Goal: Task Accomplishment & Management: Manage account settings

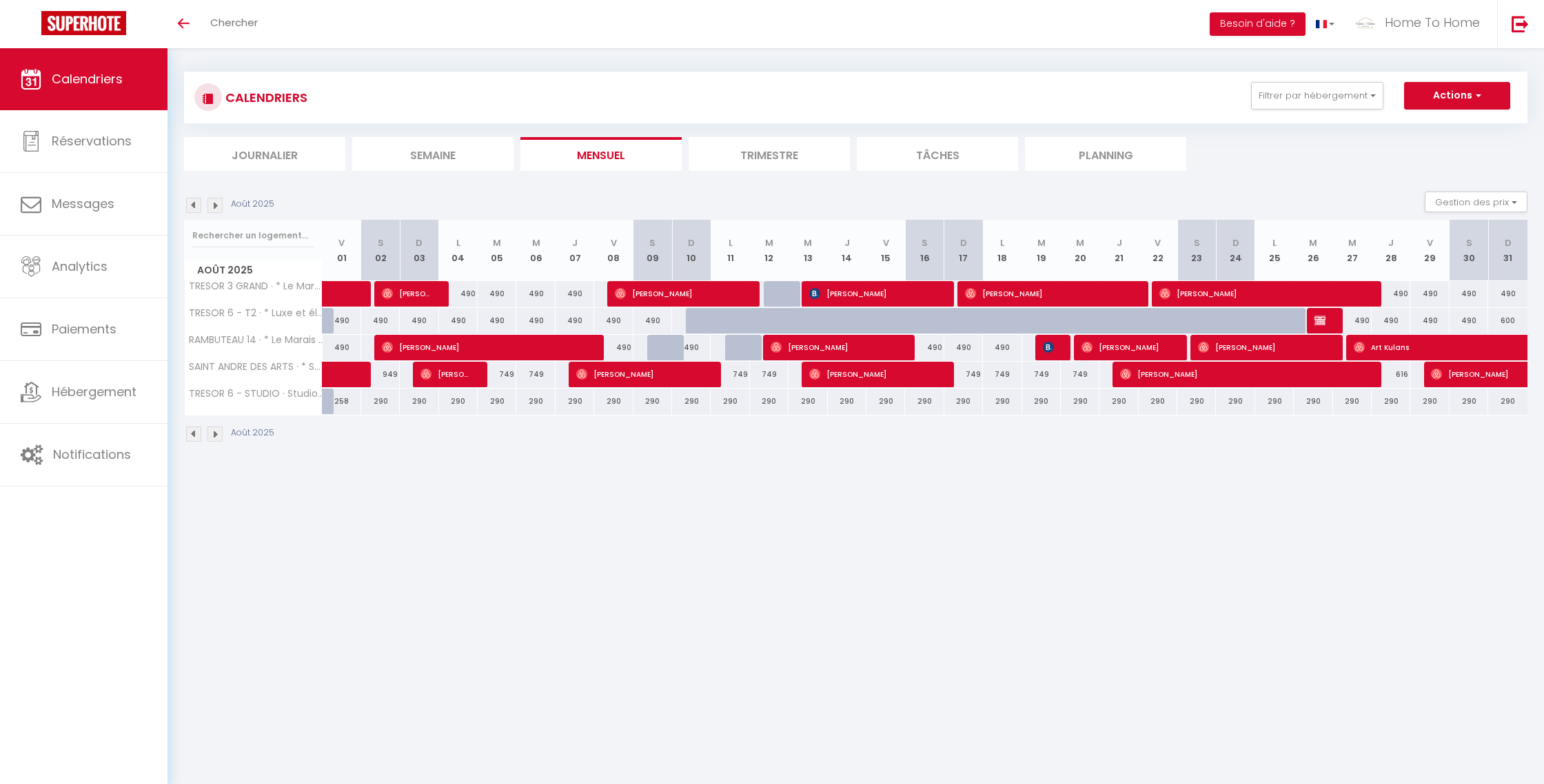
click at [211, 205] on img at bounding box center [215, 205] width 15 height 15
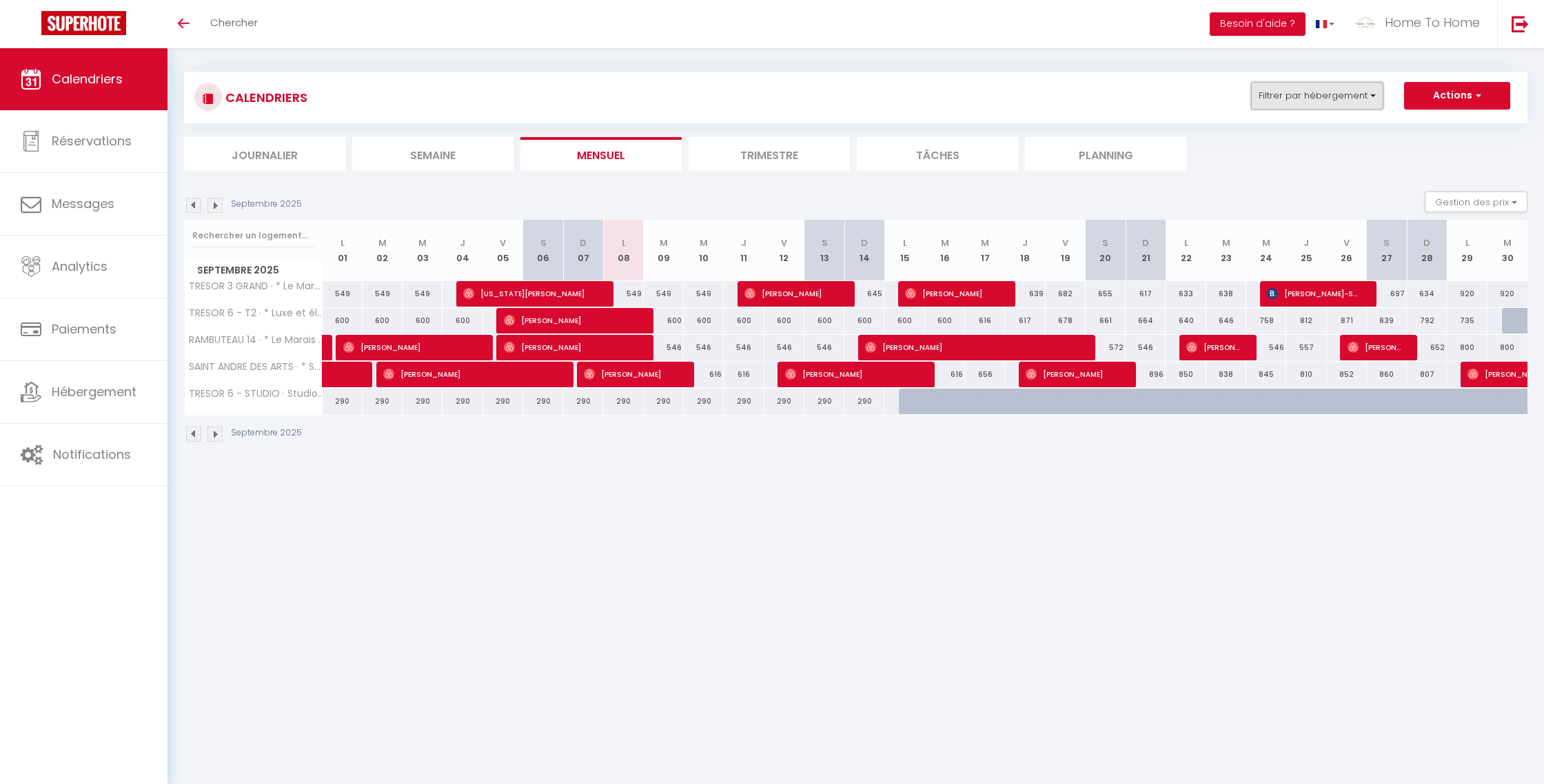
click at [1316, 90] on button "Filtrer par hébergement" at bounding box center [1317, 95] width 132 height 27
click at [1307, 130] on input "andr" at bounding box center [1347, 130] width 207 height 25
click at [1307, 129] on input "andr" at bounding box center [1347, 130] width 207 height 25
type input "5"
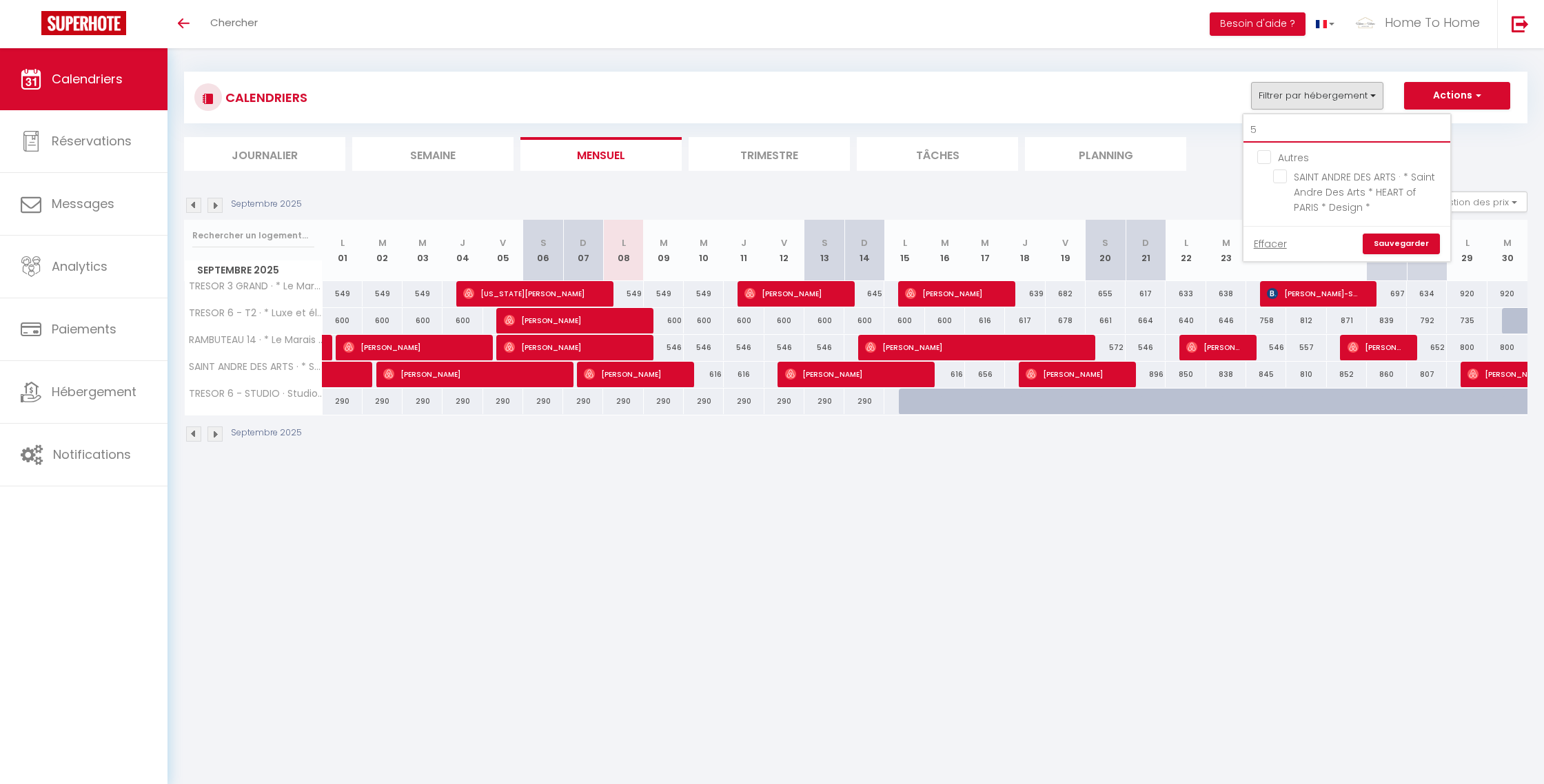
checkbox input "false"
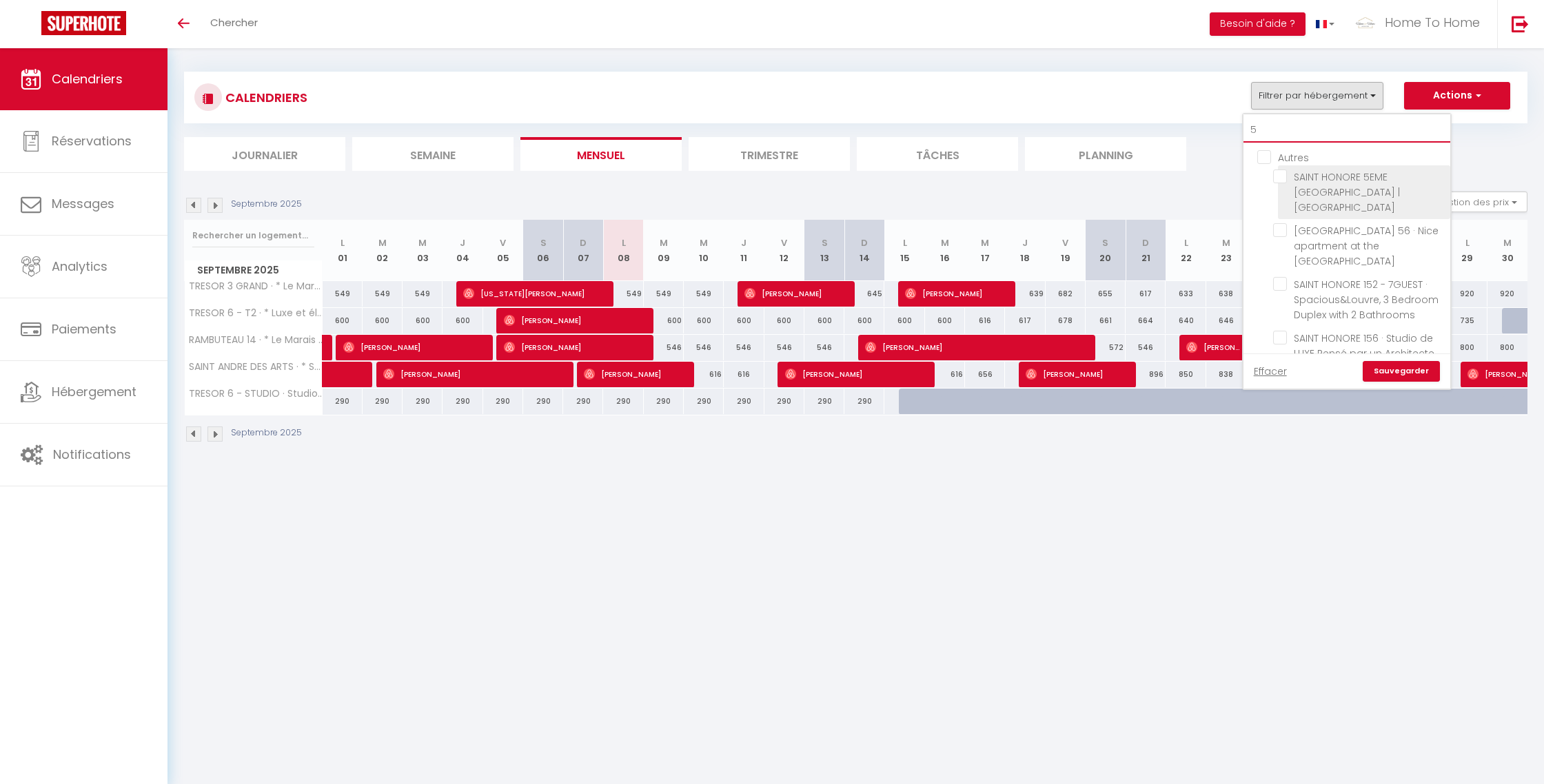
type input "5"
click at [1335, 181] on input "SAINT HONORE 5EME [GEOGRAPHIC_DATA] | [GEOGRAPHIC_DATA]" at bounding box center [1359, 176] width 172 height 14
checkbox input "true"
checkbox input "false"
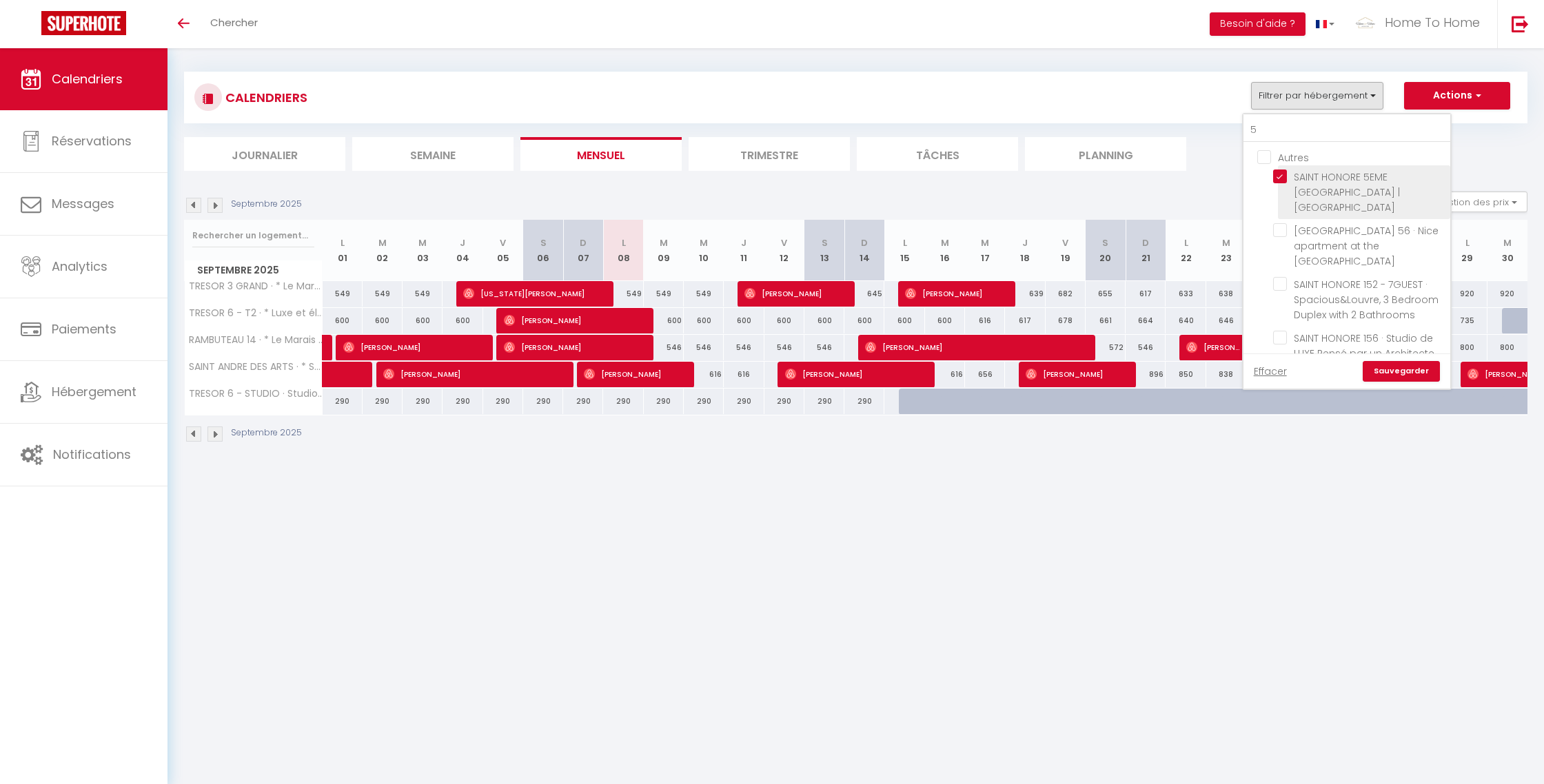
checkbox input "false"
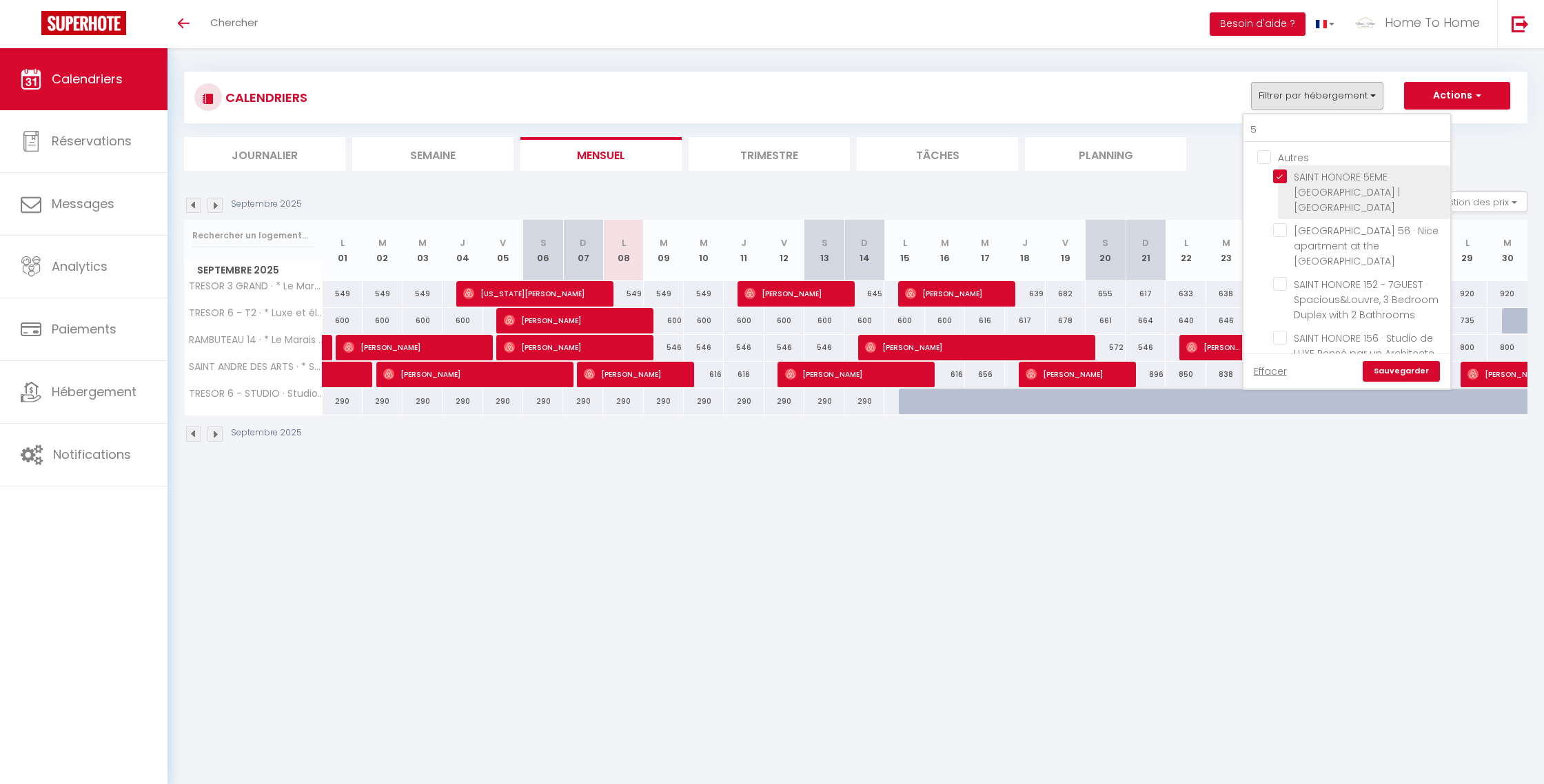
checkbox input "false"
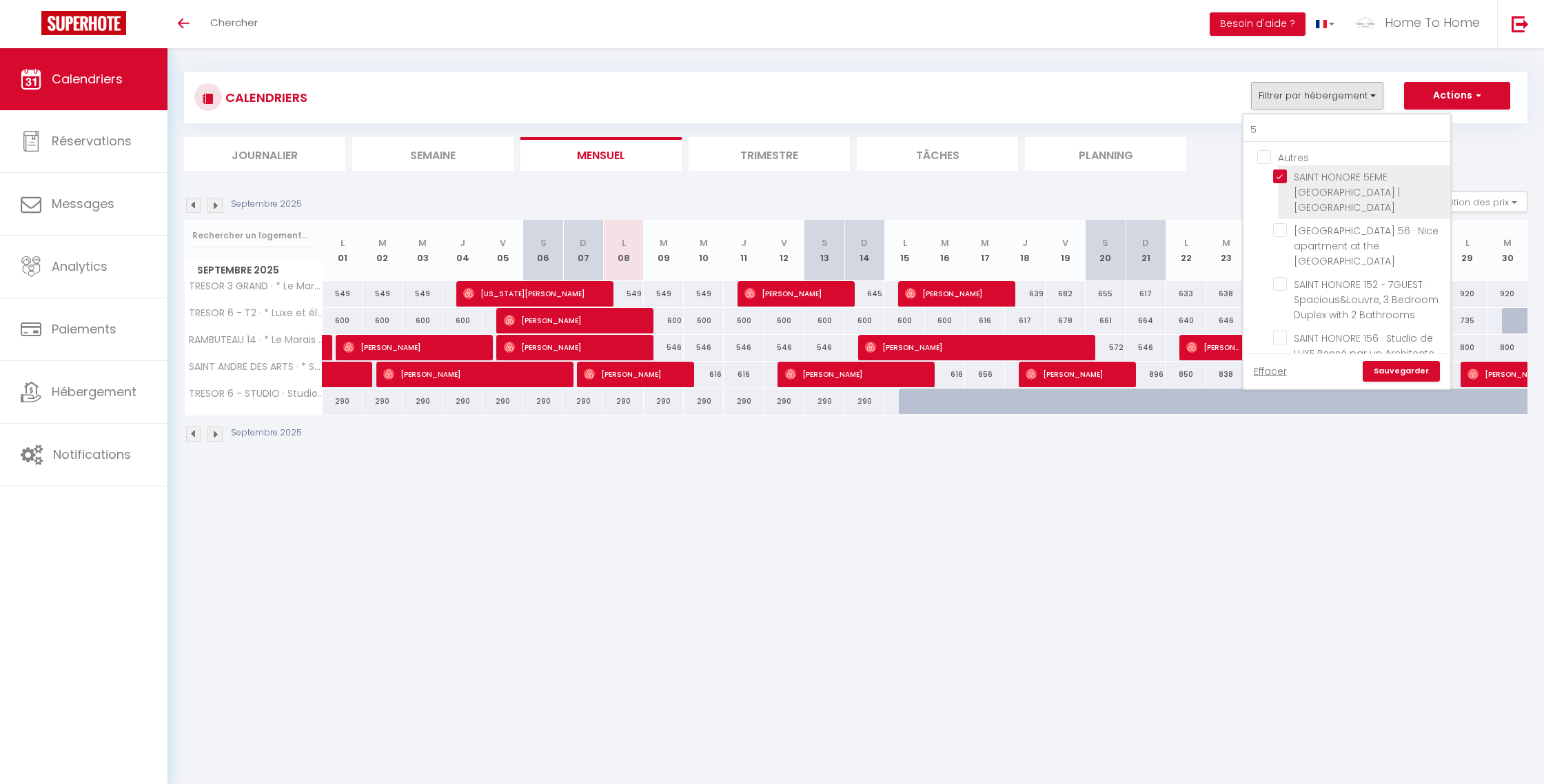
checkbox input "false"
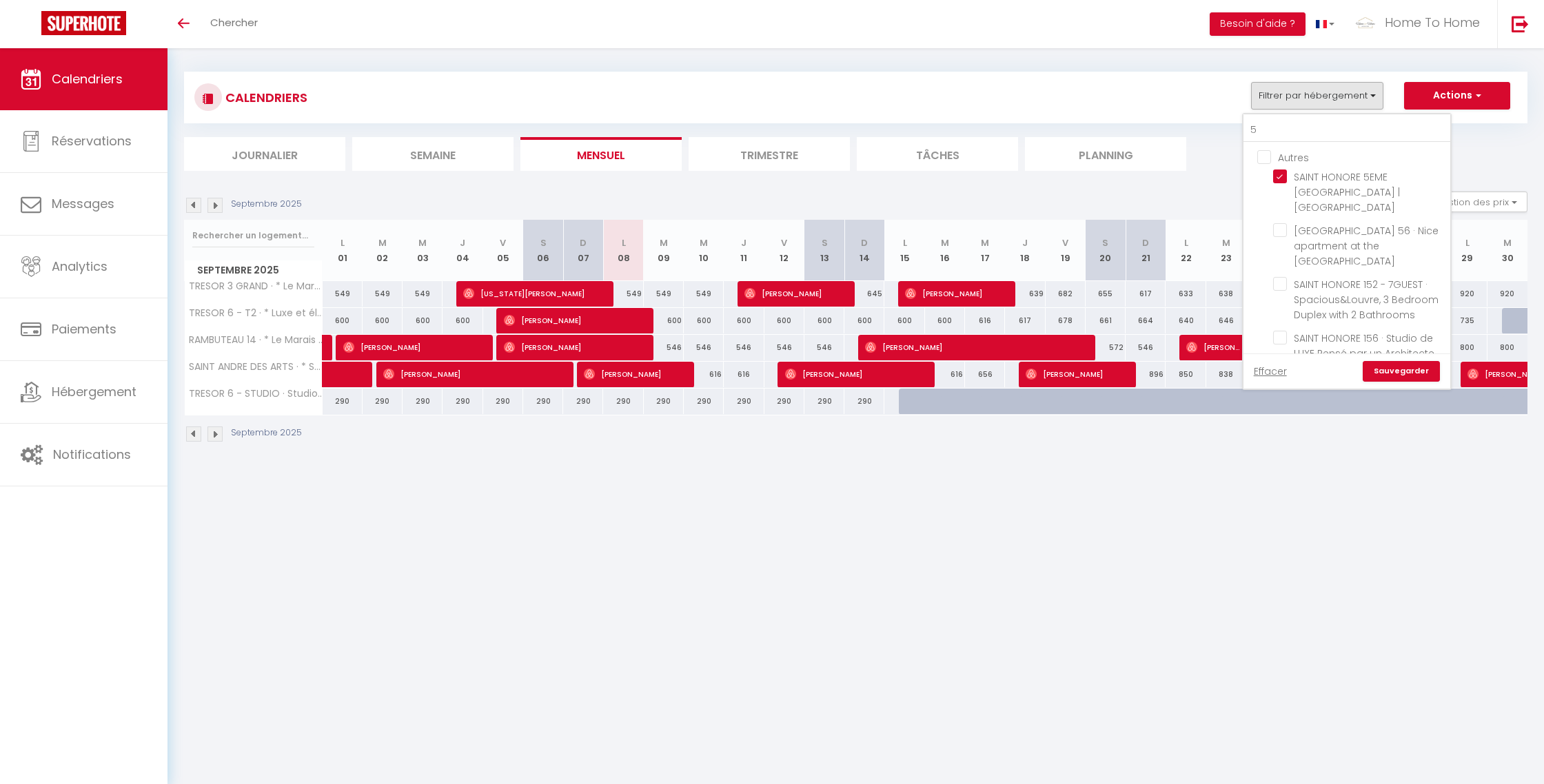
click at [1427, 370] on link "Sauvegarder" at bounding box center [1401, 371] width 77 height 21
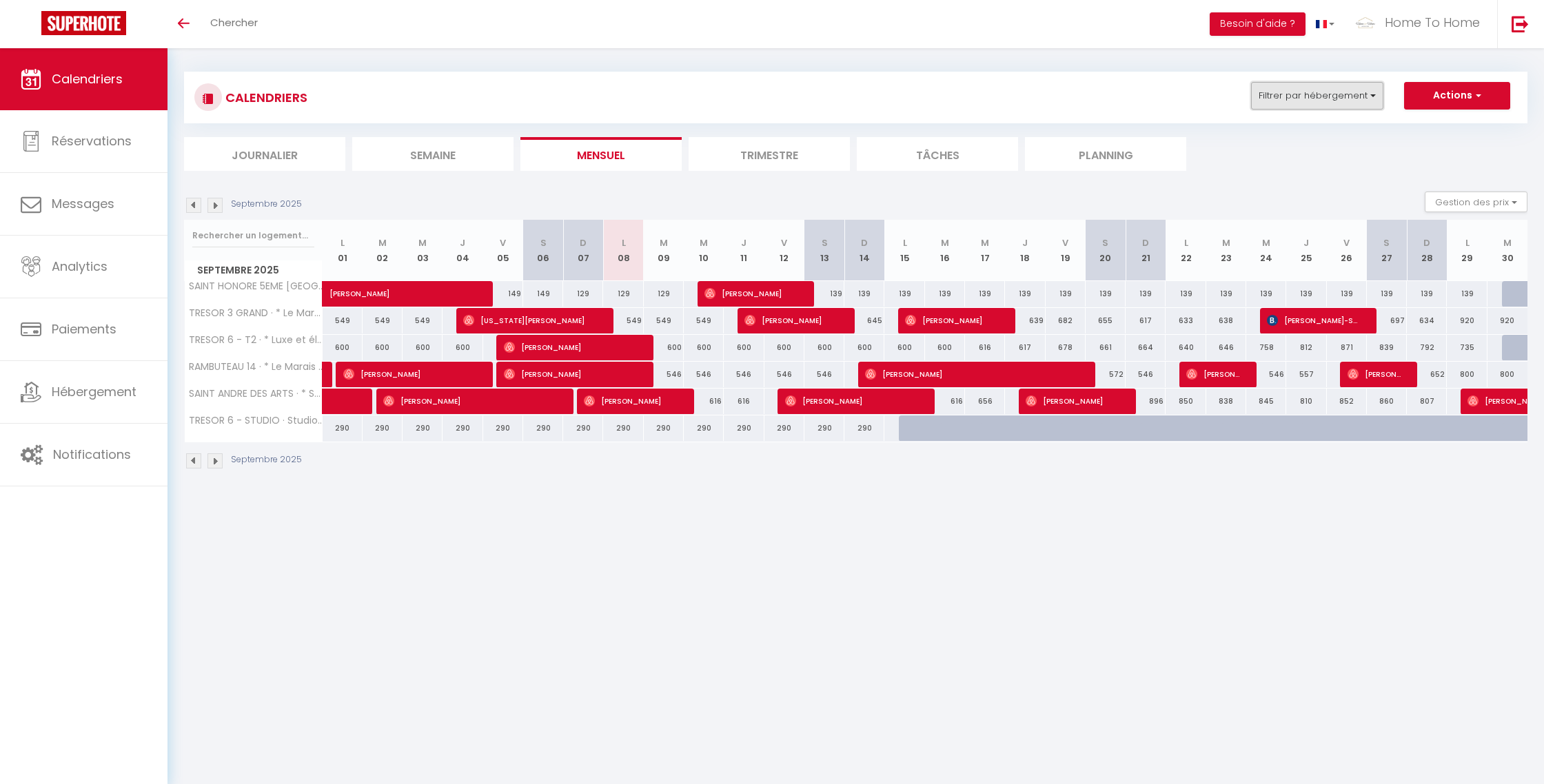
click at [1306, 109] on button "Filtrer par hébergement" at bounding box center [1317, 95] width 132 height 27
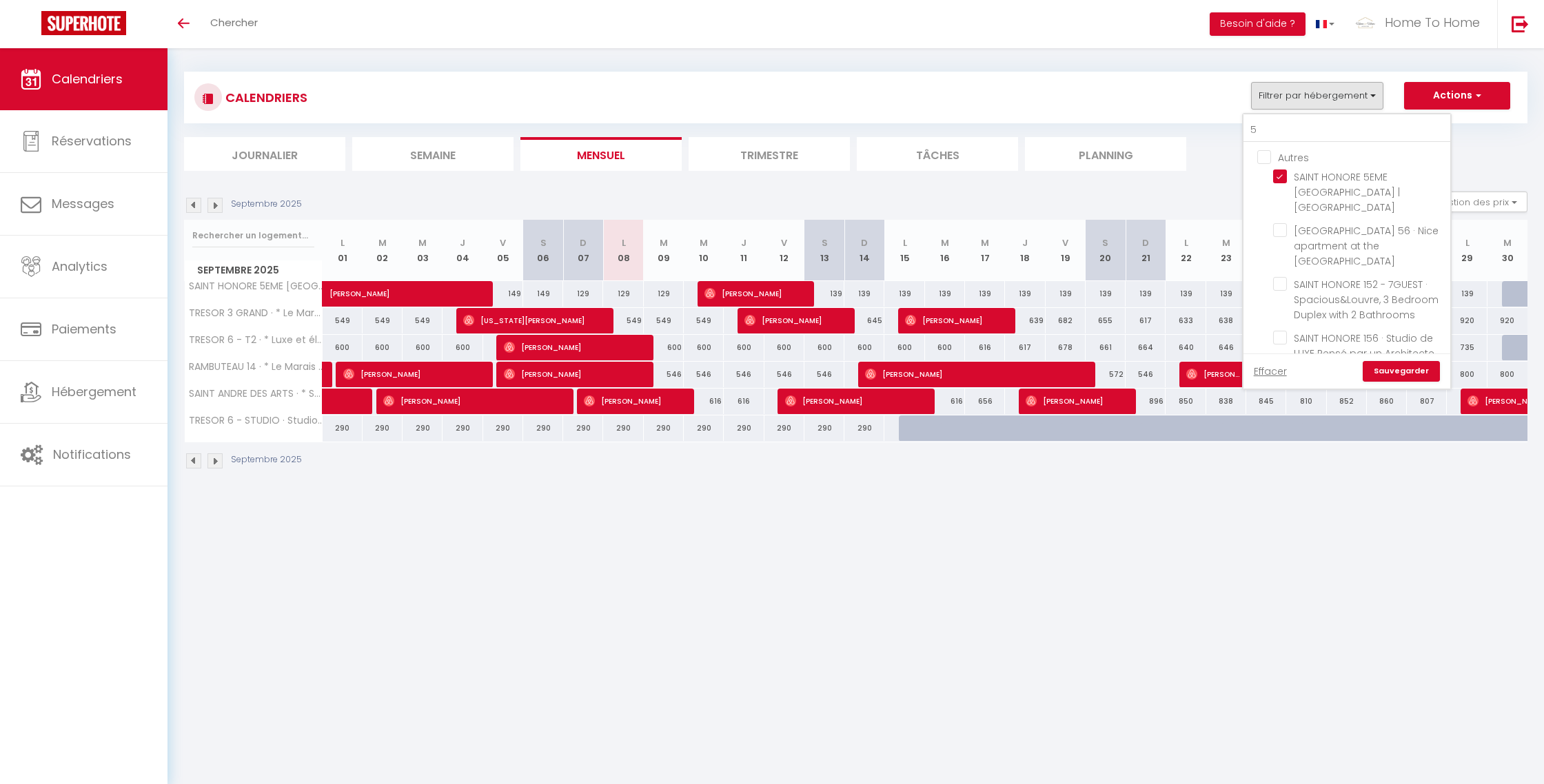
drag, startPoint x: 1503, startPoint y: 126, endPoint x: 1501, endPoint y: 157, distance: 31.1
click at [1503, 126] on div "CALENDRIERS Filtrer par hébergement 5 Autres SAINT HONORE 5EME [GEOGRAPHIC_DATA…" at bounding box center [855, 121] width 1343 height 99
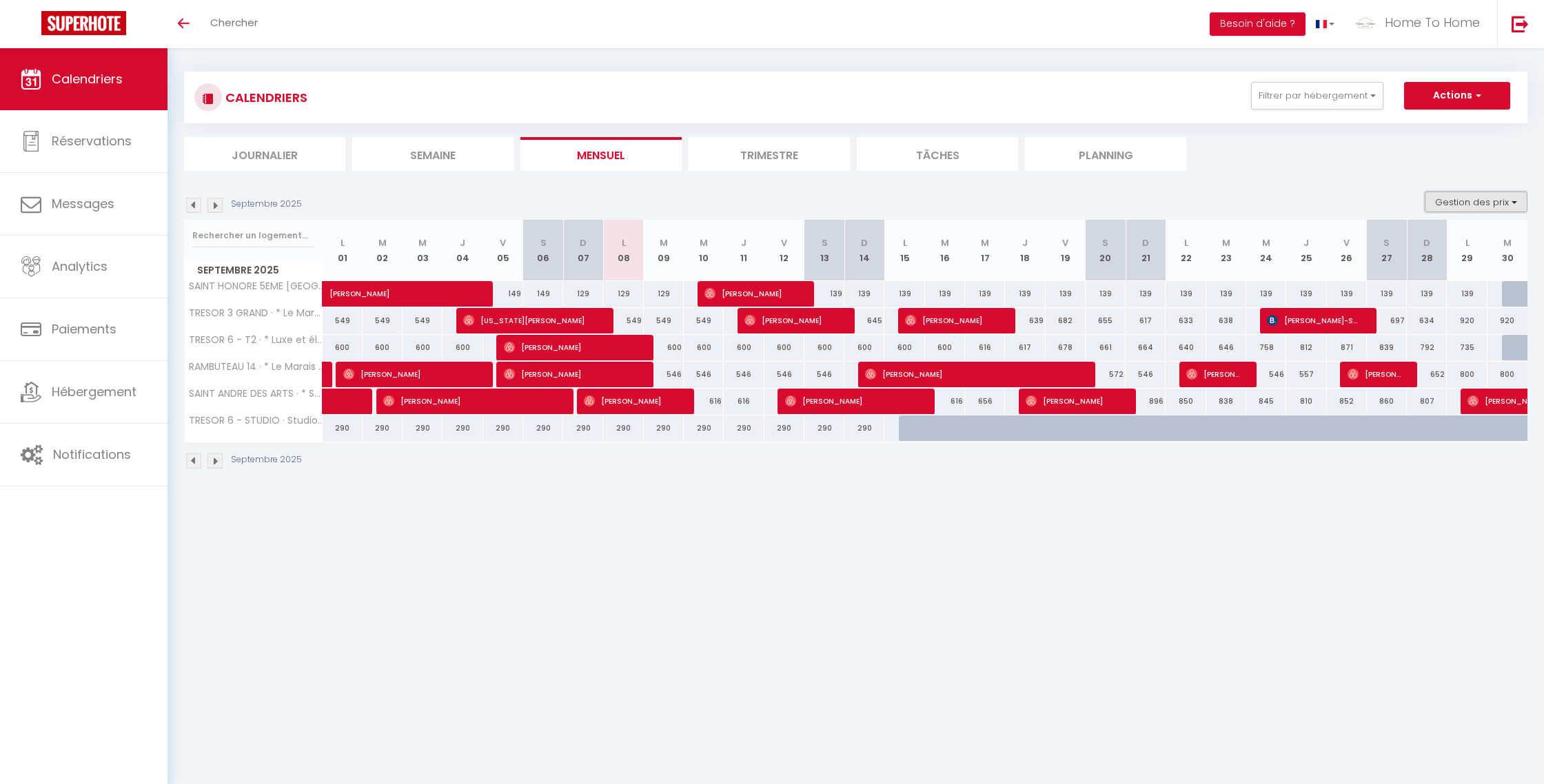
click at [1495, 200] on button "Gestion des prix" at bounding box center [1476, 202] width 103 height 21
click at [1342, 181] on section "Septembre 2025 Gestion des prix Nb Nuits minimum Règles Disponibilité Septembre…" at bounding box center [855, 330] width 1343 height 305
click at [1457, 201] on button "Gestion des prix" at bounding box center [1476, 202] width 103 height 21
click at [1093, 186] on section "Septembre 2025 Gestion des prix Nb Nuits minimum Règles Disponibilité Septembre…" at bounding box center [855, 330] width 1343 height 305
click at [1453, 198] on button "Gestion des prix" at bounding box center [1476, 202] width 103 height 21
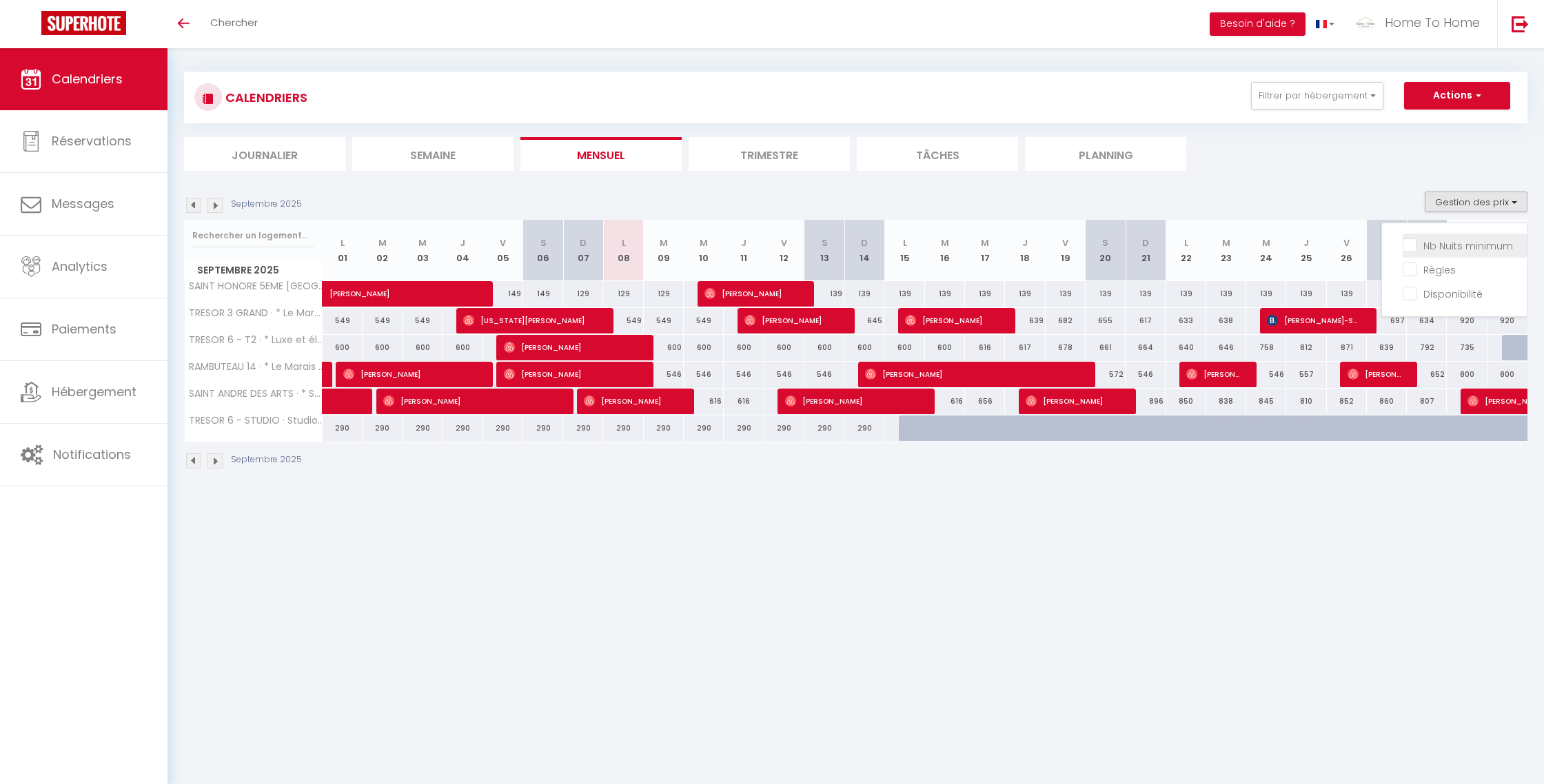
click at [1428, 241] on input "Nb Nuits minimum" at bounding box center [1465, 244] width 124 height 14
checkbox input "true"
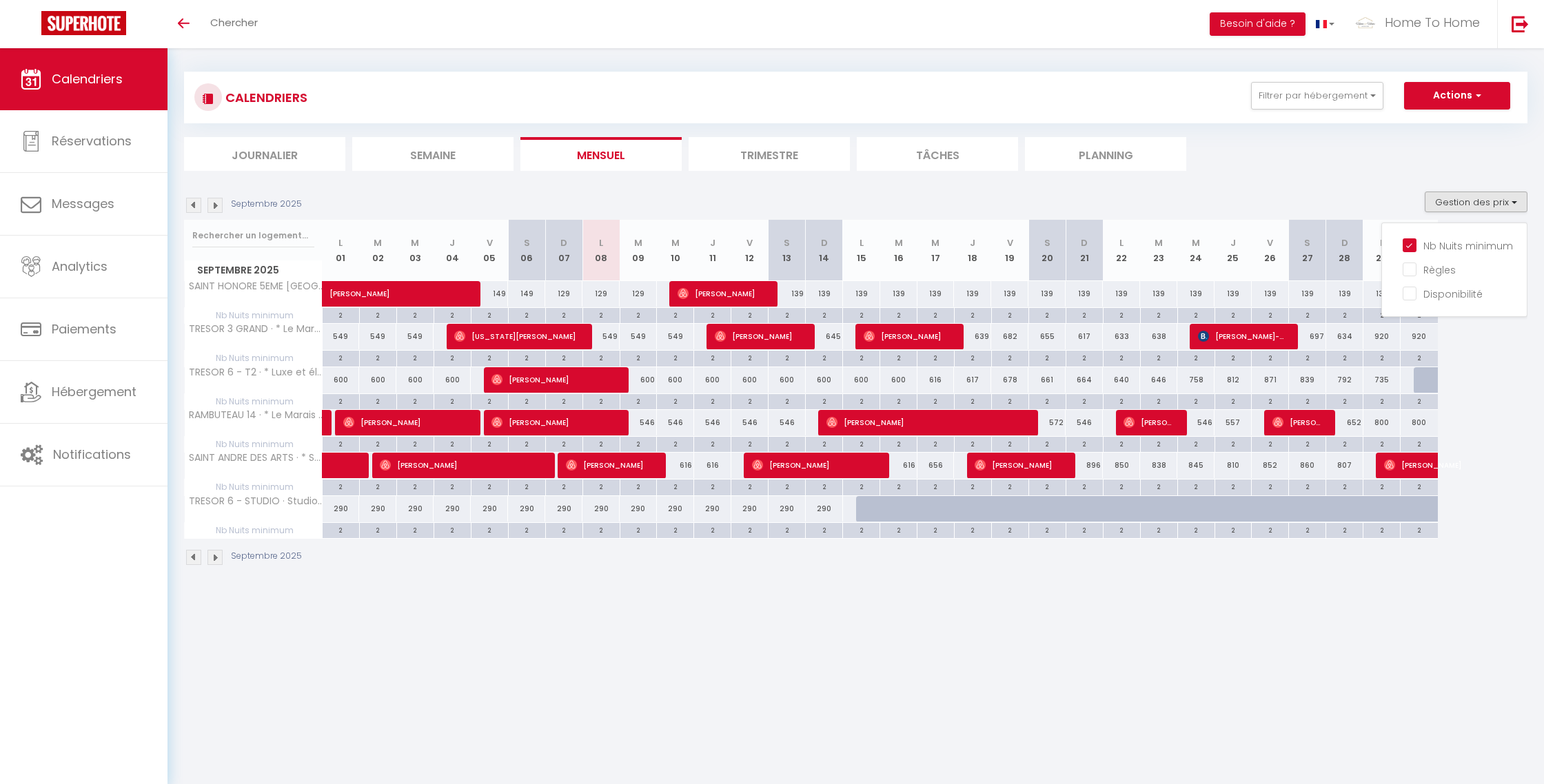
click at [643, 315] on div "2" at bounding box center [638, 314] width 37 height 13
type input "2"
type input "[DATE]"
type input "Mer 10 Septembre 2025"
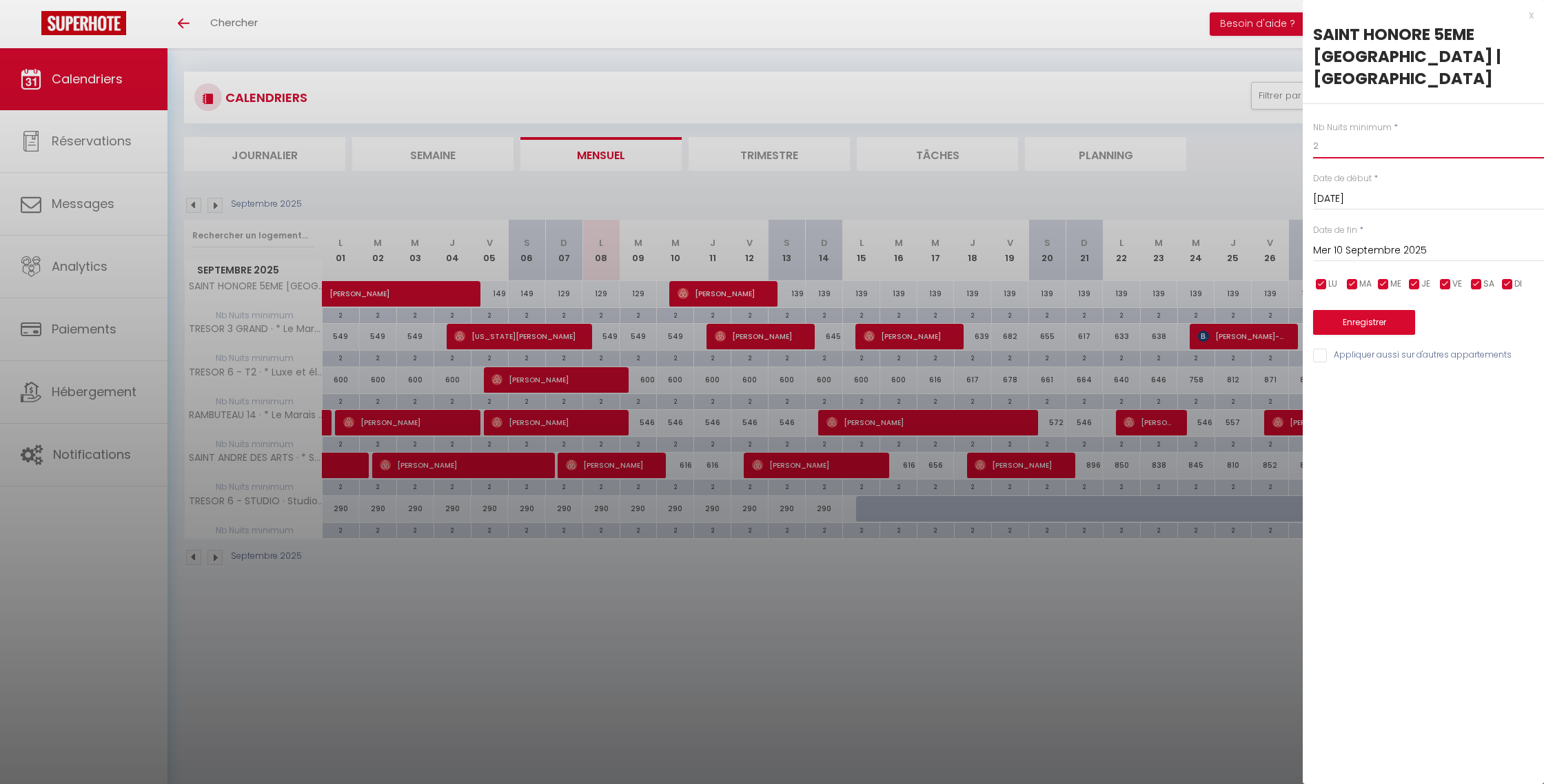
click at [1340, 150] on input "2" at bounding box center [1429, 146] width 231 height 25
type input "1"
click at [1374, 324] on button "Enregistrer" at bounding box center [1364, 322] width 102 height 25
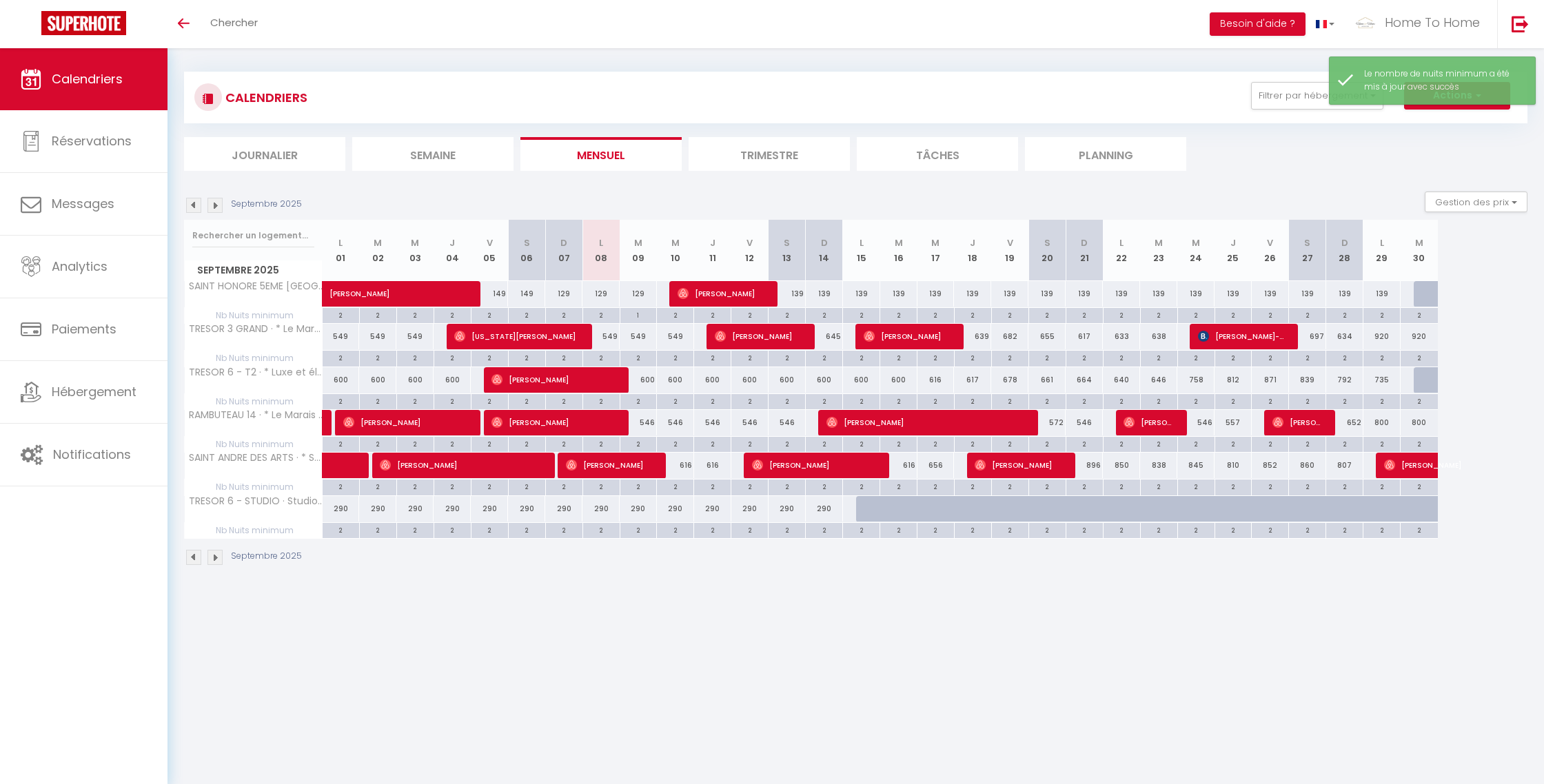
click at [794, 312] on div "2" at bounding box center [787, 314] width 37 height 13
type input "2"
type input "[DATE]"
type input "Dim 14 Septembre 2025"
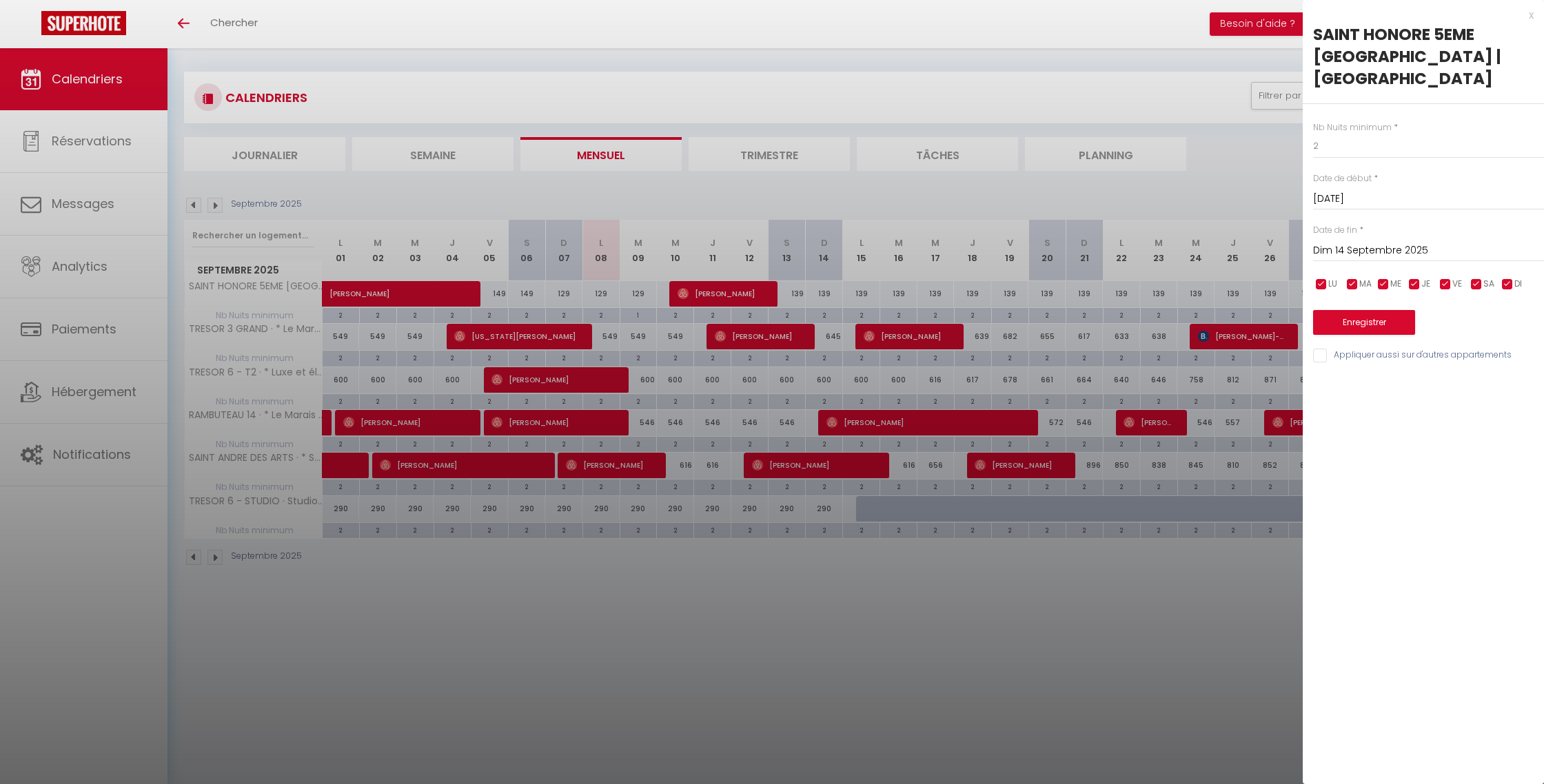
click at [1364, 251] on input "Dim 14 Septembre 2025" at bounding box center [1429, 251] width 231 height 18
click at [1347, 143] on input "2" at bounding box center [1429, 146] width 231 height 25
click at [1338, 149] on input "2" at bounding box center [1429, 146] width 231 height 25
click at [1338, 148] on input "2" at bounding box center [1429, 146] width 231 height 25
type input "1"
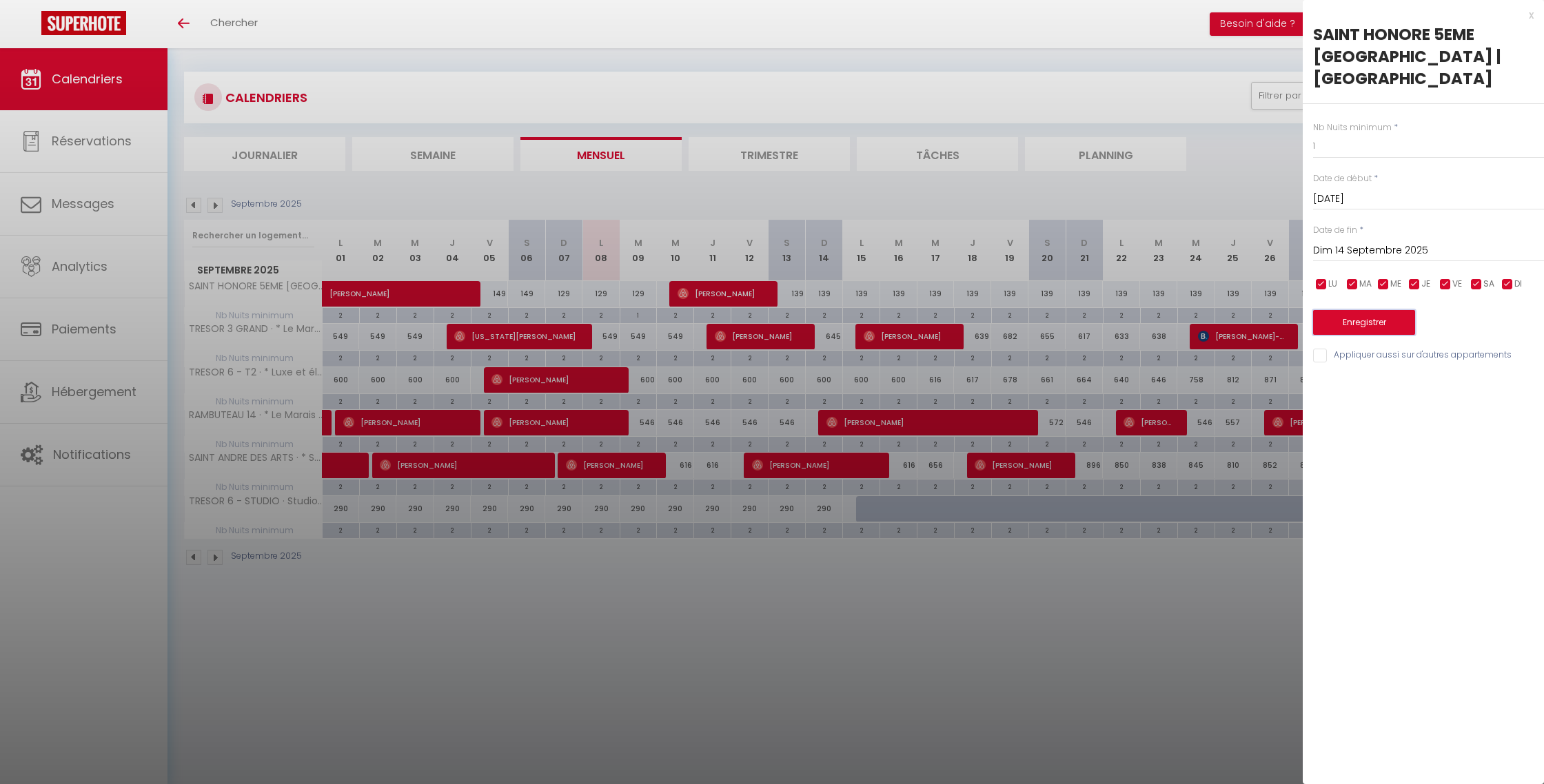
click at [1368, 330] on button "Enregistrer" at bounding box center [1364, 322] width 102 height 25
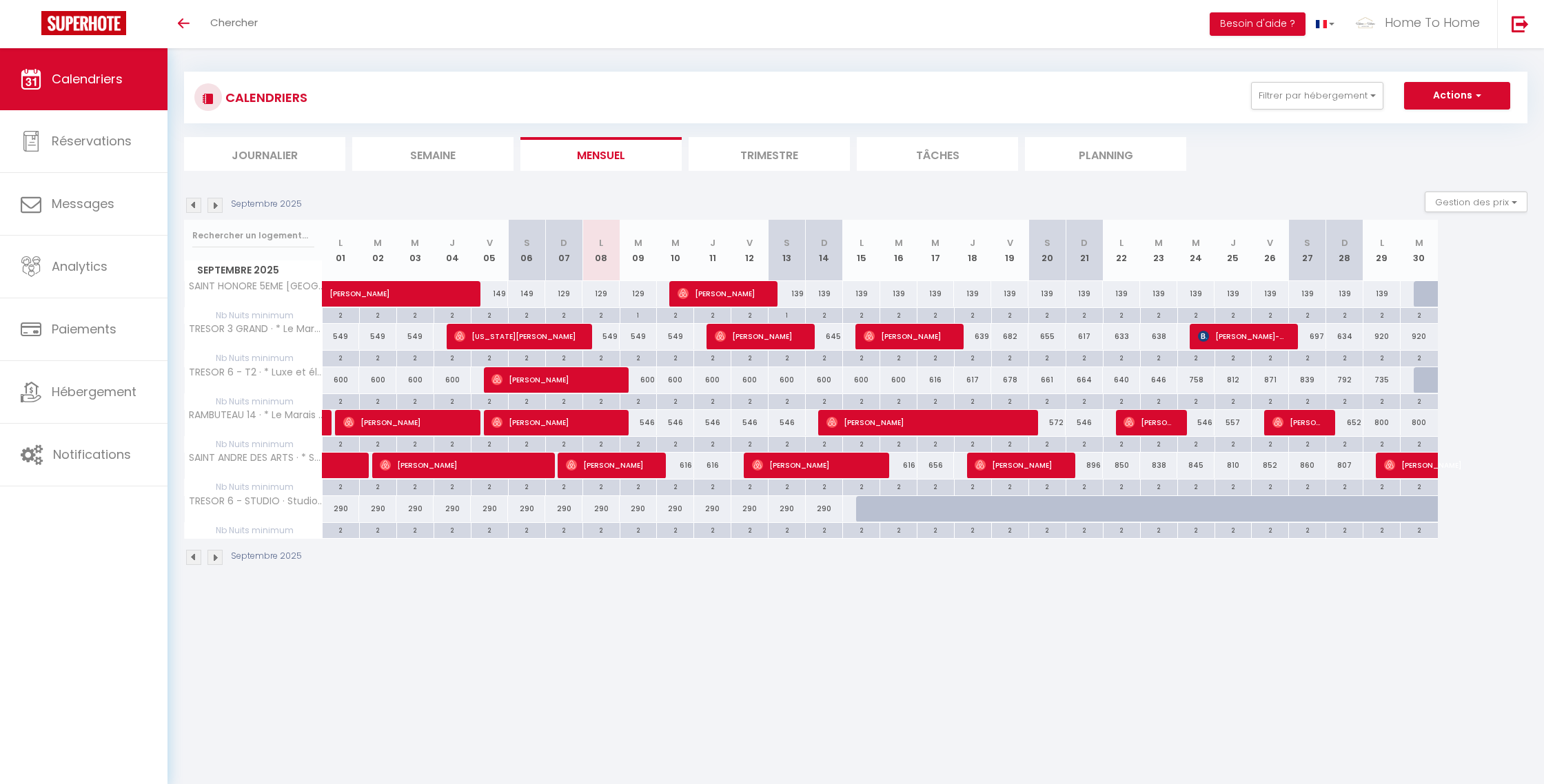
click at [192, 207] on img at bounding box center [193, 205] width 15 height 15
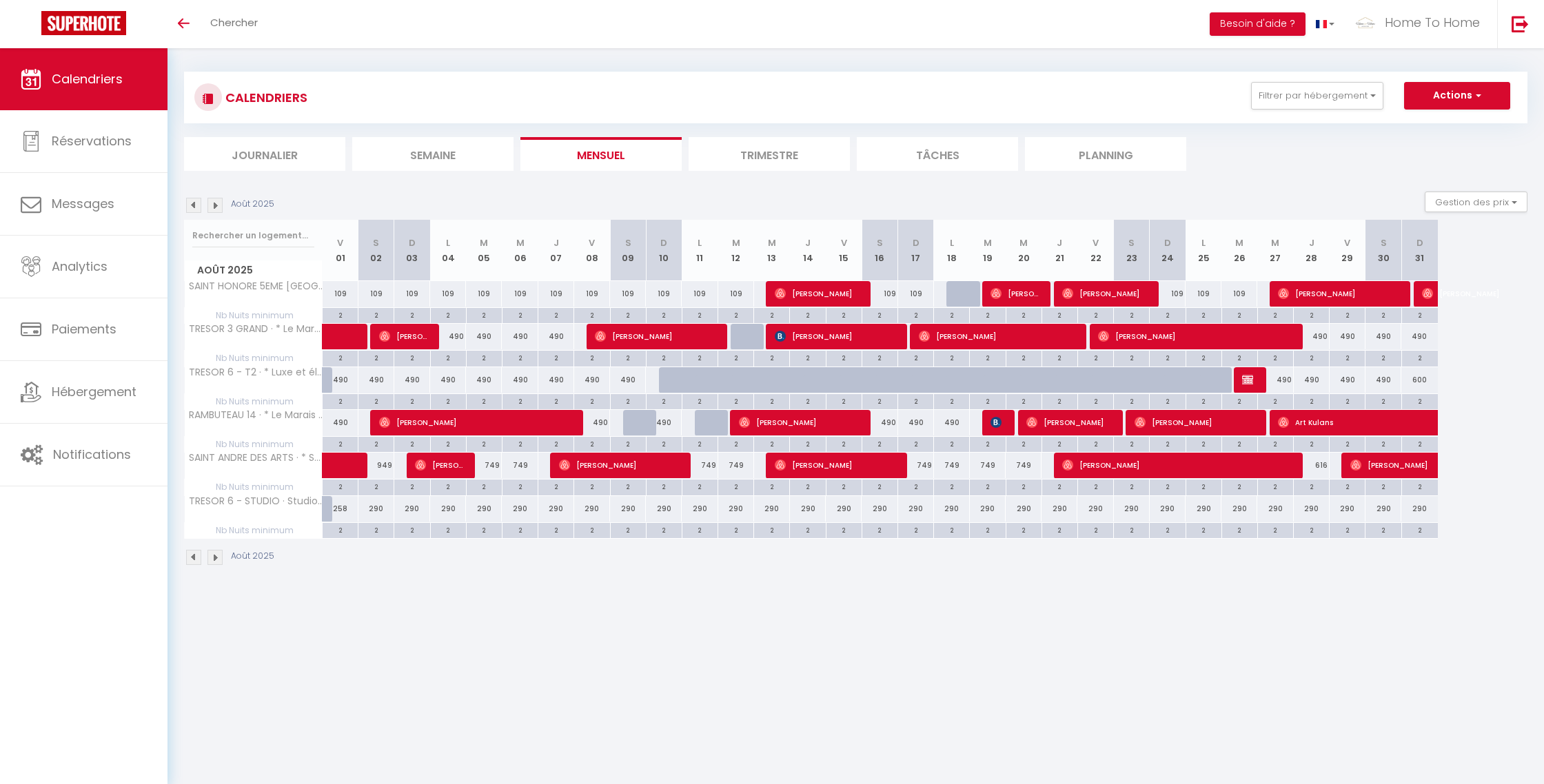
click at [217, 208] on img at bounding box center [215, 205] width 15 height 15
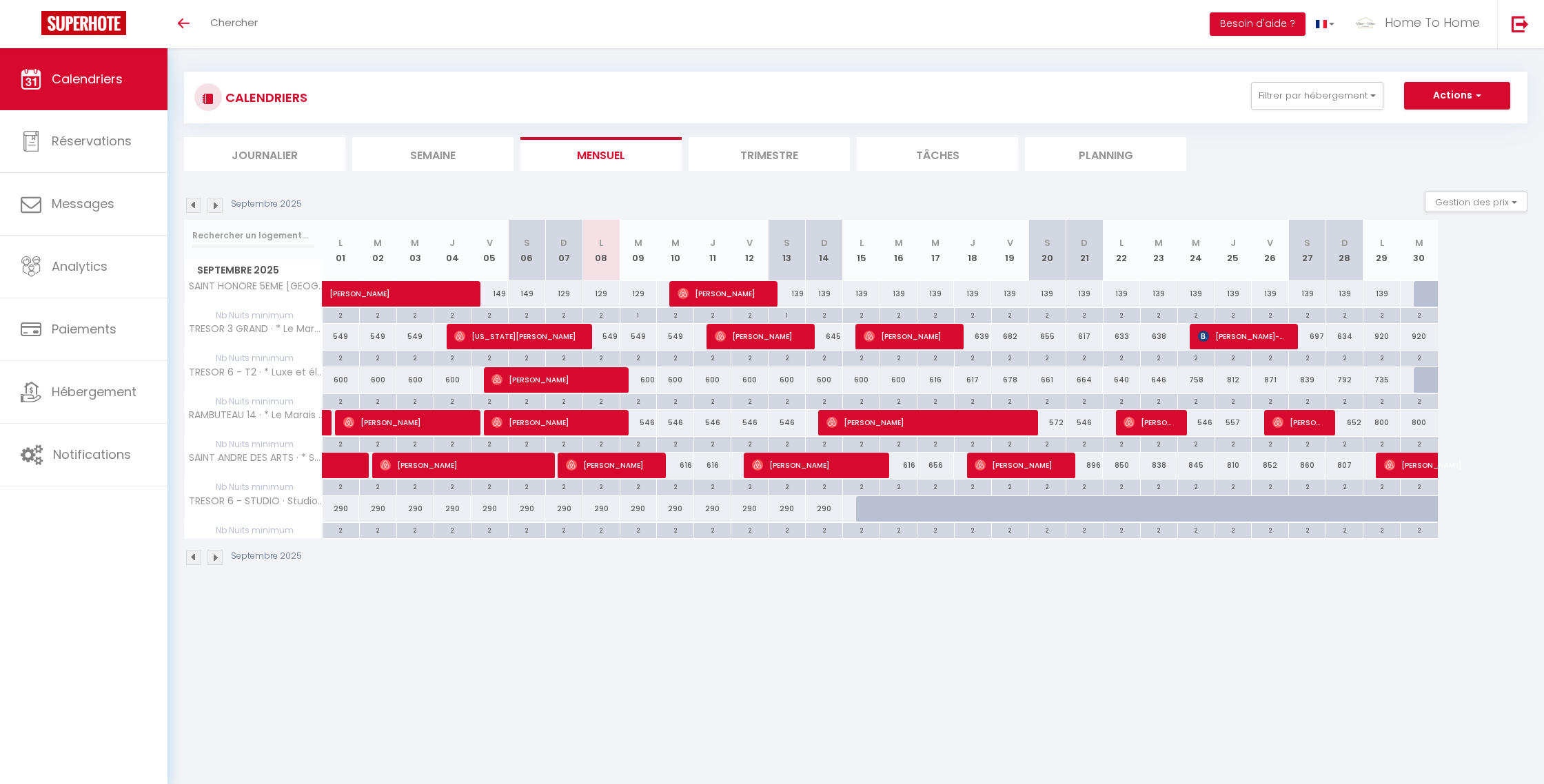
click at [198, 208] on img at bounding box center [193, 205] width 15 height 15
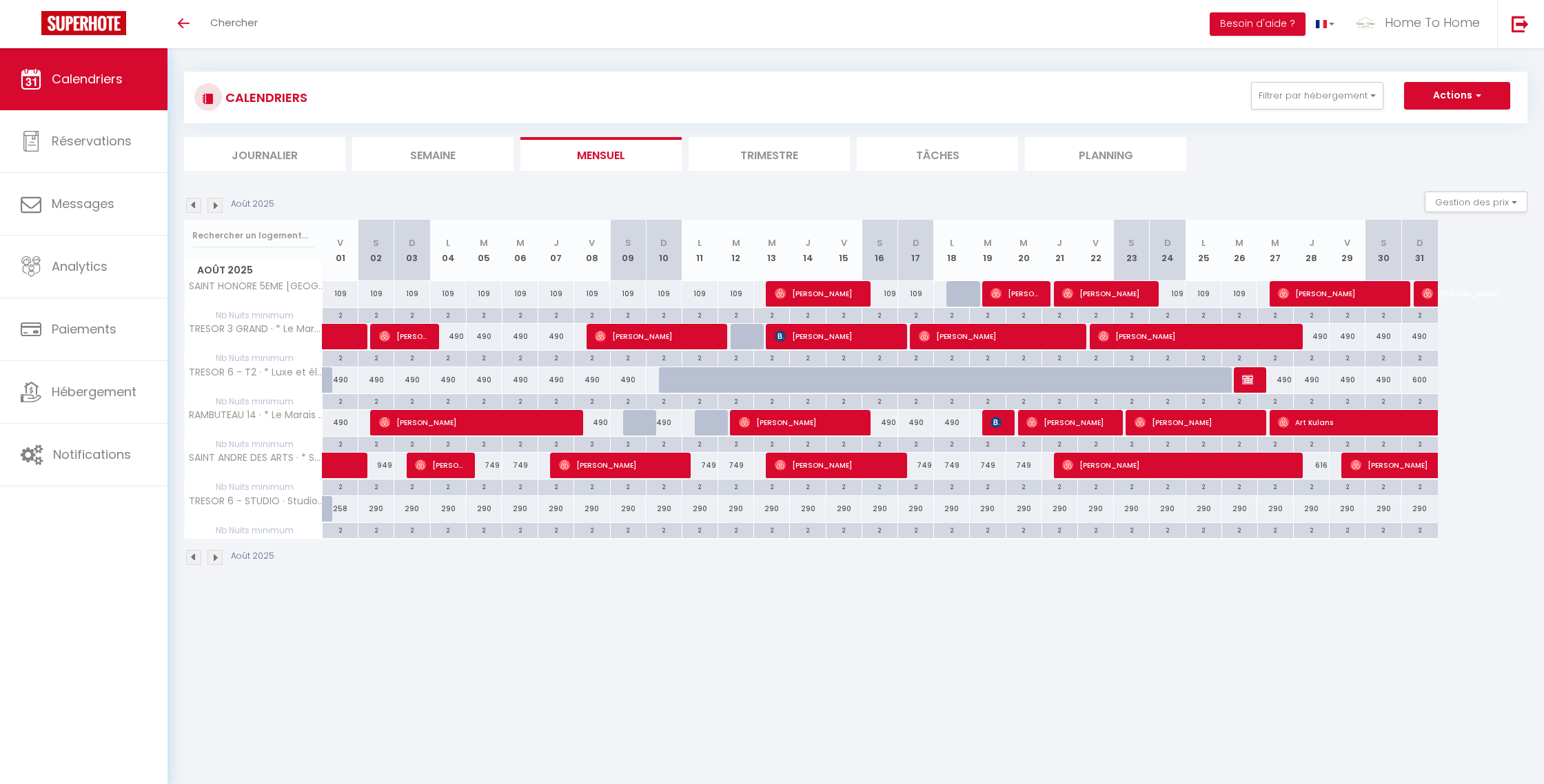
click at [198, 207] on img at bounding box center [193, 205] width 15 height 15
